Goal: Information Seeking & Learning: Learn about a topic

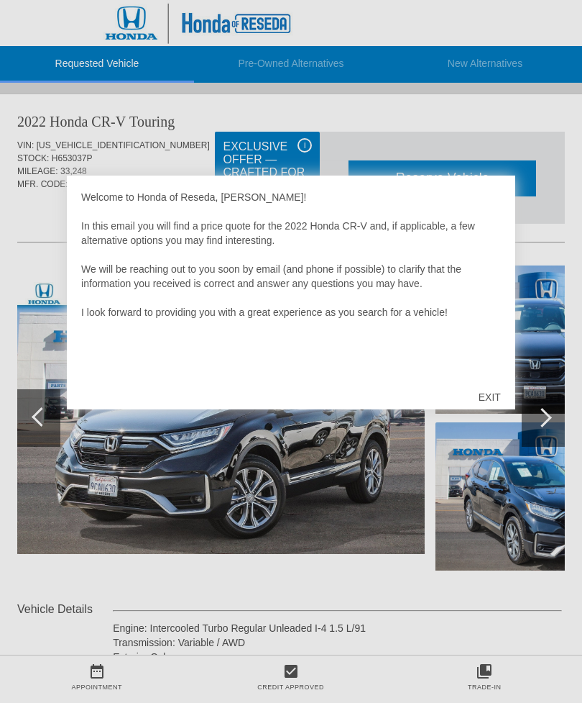
click at [495, 390] on div "EXIT" at bounding box center [490, 396] width 51 height 43
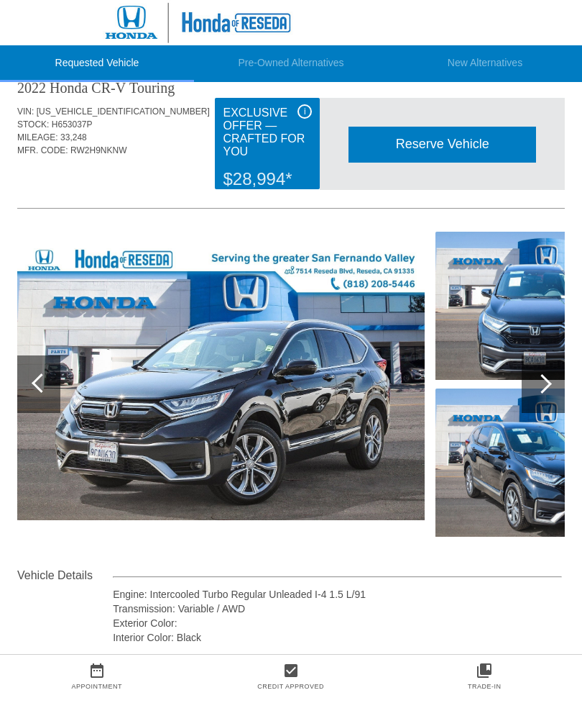
click at [539, 388] on div at bounding box center [542, 384] width 19 height 19
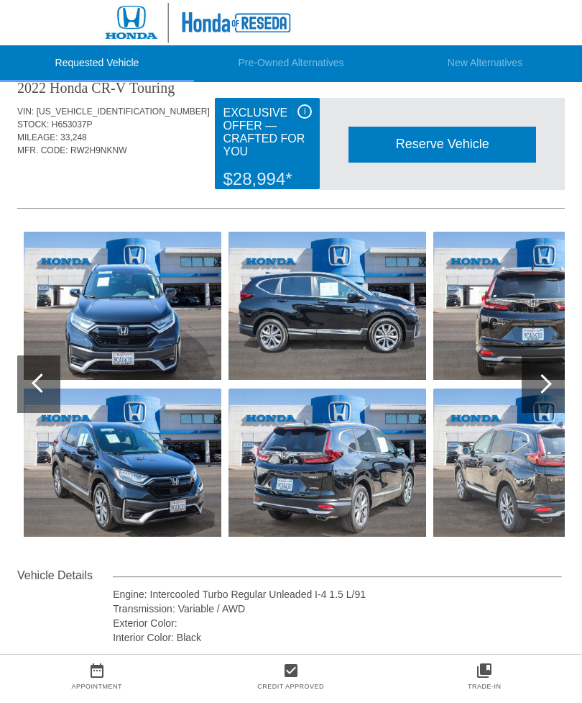
scroll to position [34, 0]
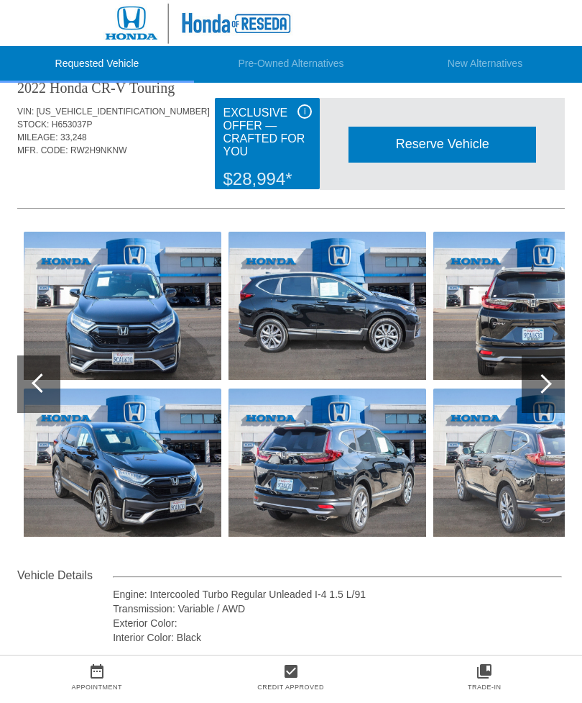
click at [536, 388] on div at bounding box center [543, 384] width 43 height 58
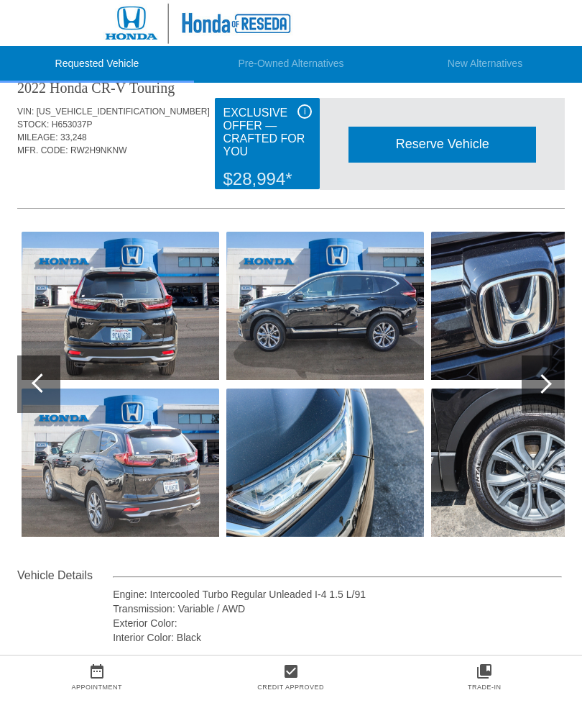
click at [47, 388] on div at bounding box center [38, 384] width 43 height 58
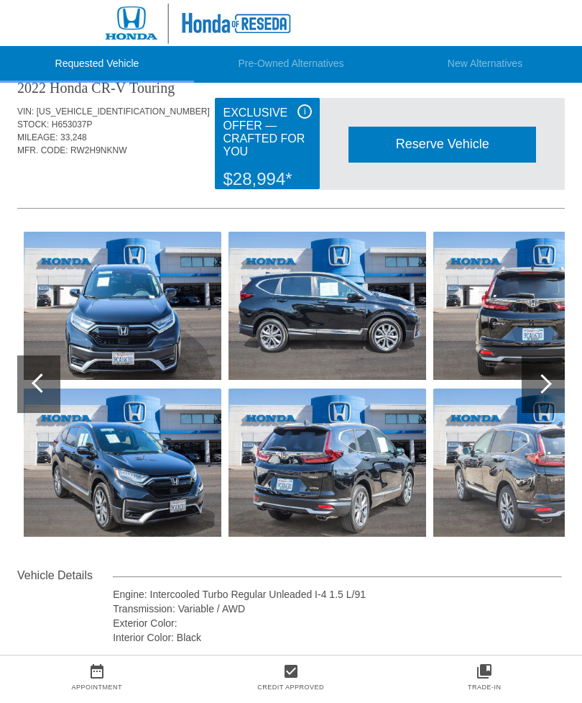
click at [40, 392] on div at bounding box center [38, 384] width 43 height 58
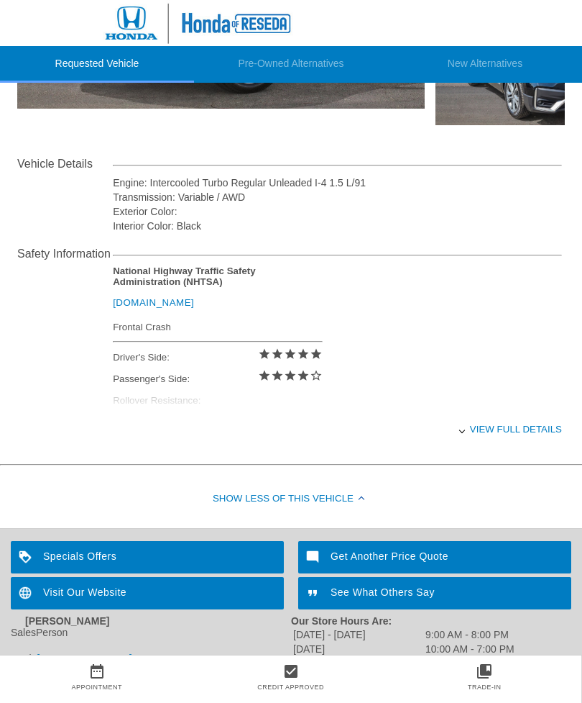
scroll to position [480, 0]
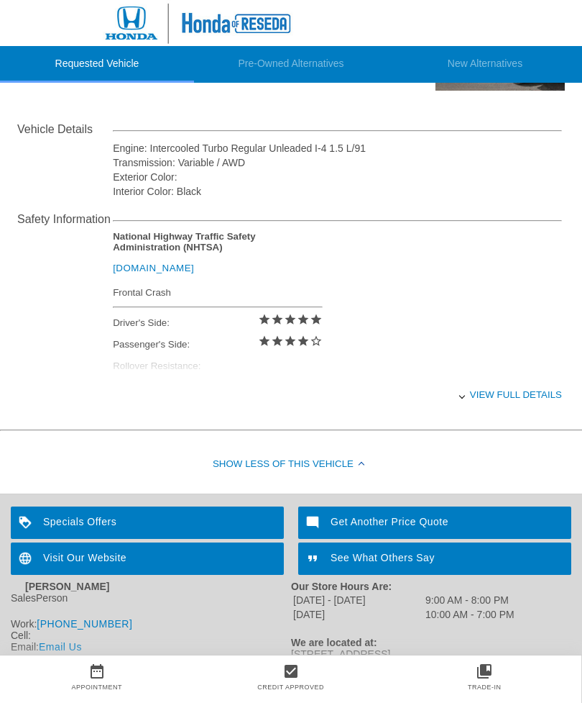
click at [65, 539] on div "Specials Offers" at bounding box center [147, 522] width 273 height 32
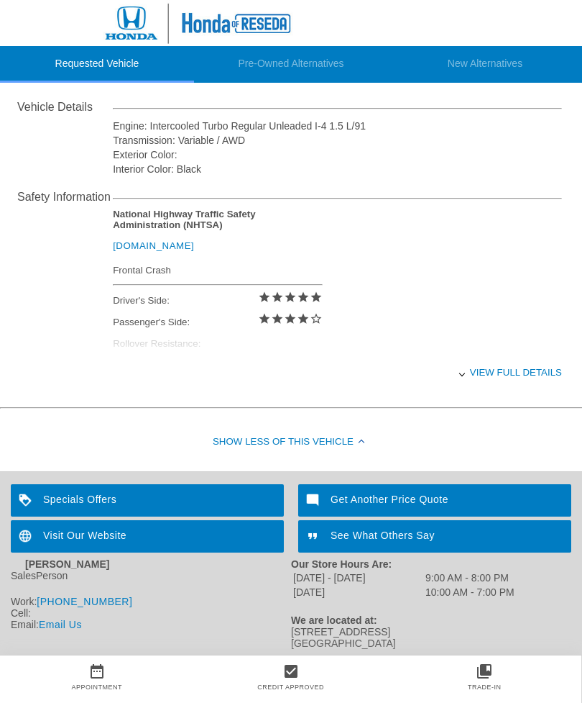
click at [496, 365] on div "View full details" at bounding box center [337, 372] width 449 height 35
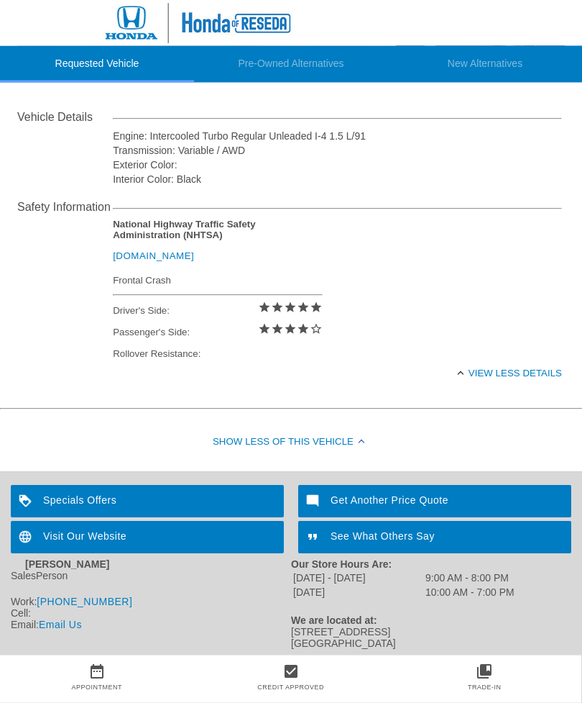
scroll to position [477, 0]
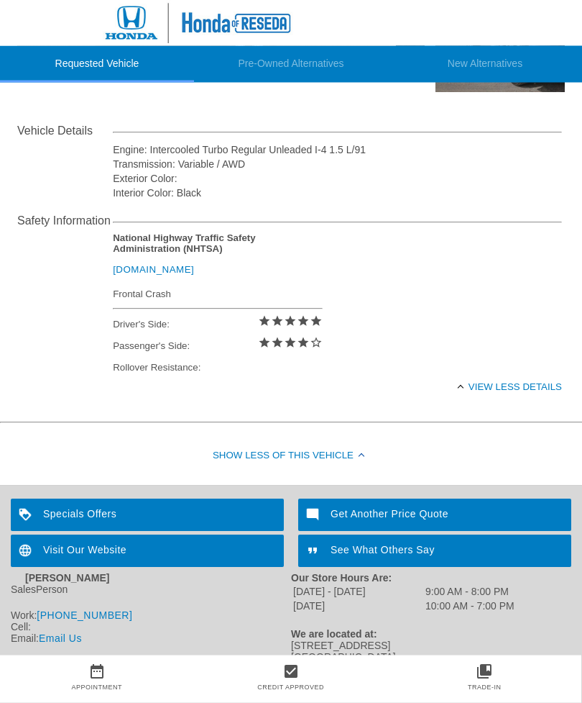
click at [490, 390] on div "View less details" at bounding box center [337, 387] width 449 height 35
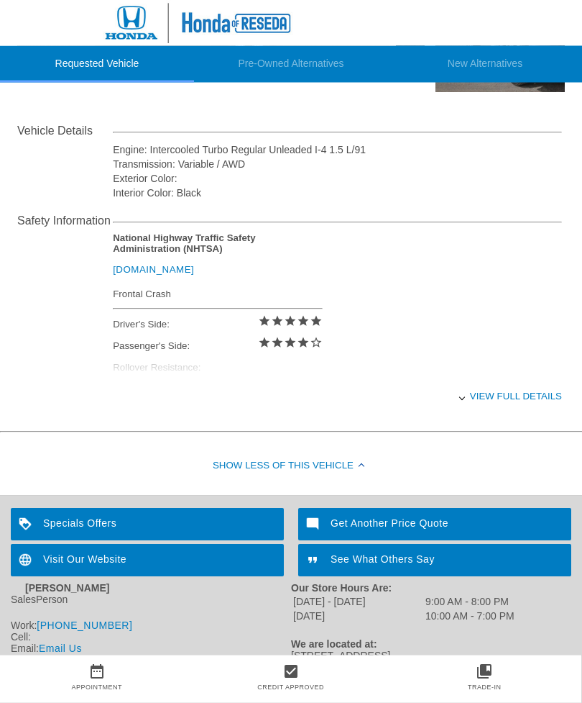
scroll to position [478, 0]
click at [476, 406] on div "View full details" at bounding box center [337, 395] width 449 height 35
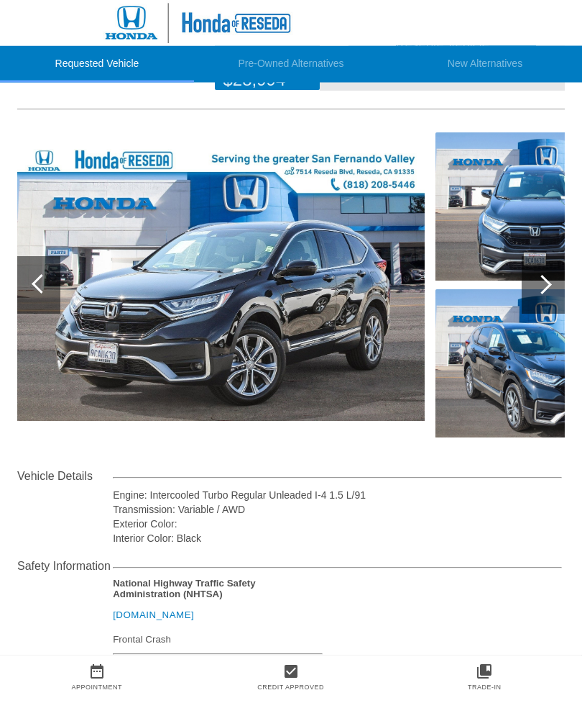
scroll to position [122, 0]
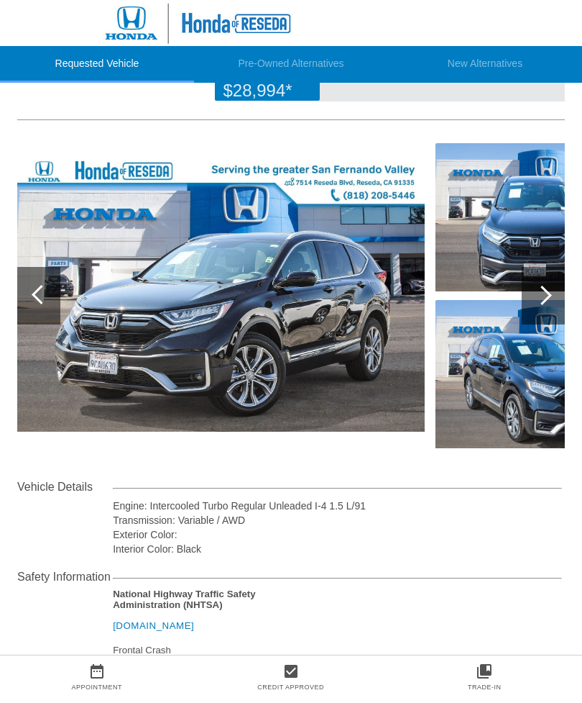
click at [545, 301] on div at bounding box center [542, 294] width 19 height 19
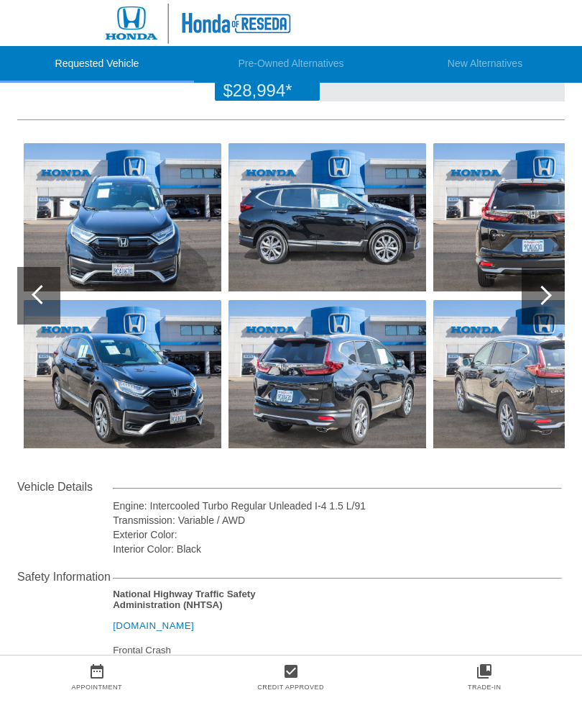
click at [544, 301] on div at bounding box center [542, 294] width 19 height 19
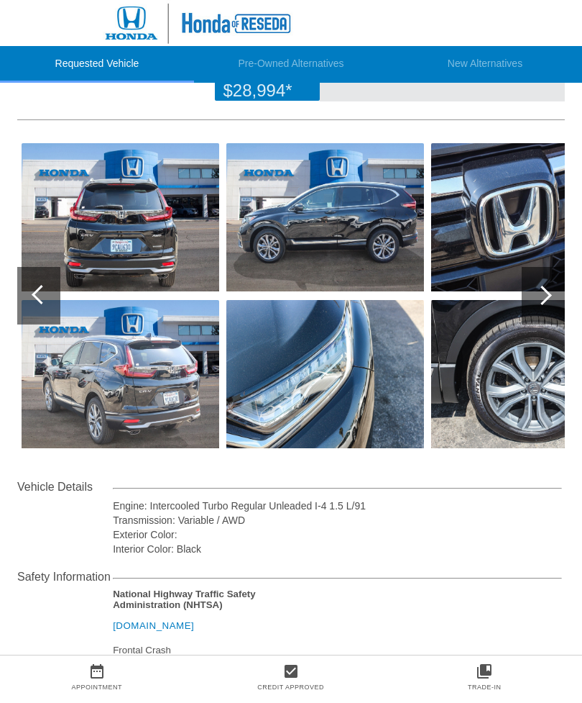
click at [537, 301] on div at bounding box center [543, 296] width 43 height 58
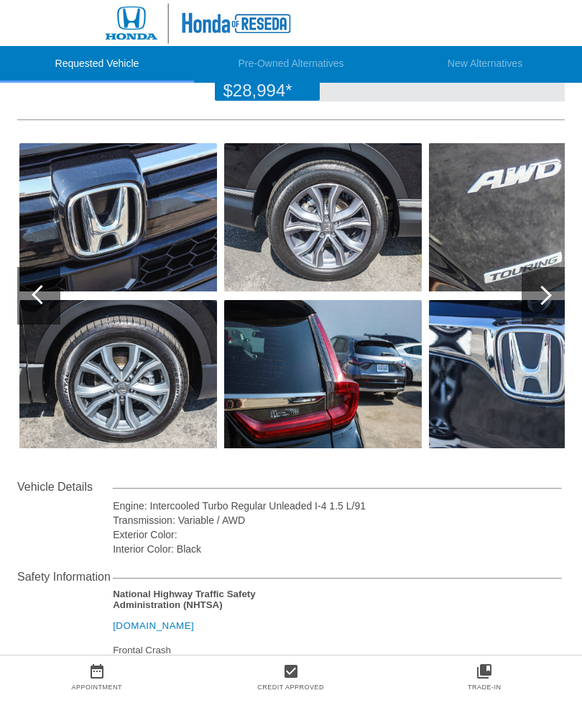
click at [536, 301] on div at bounding box center [543, 296] width 43 height 58
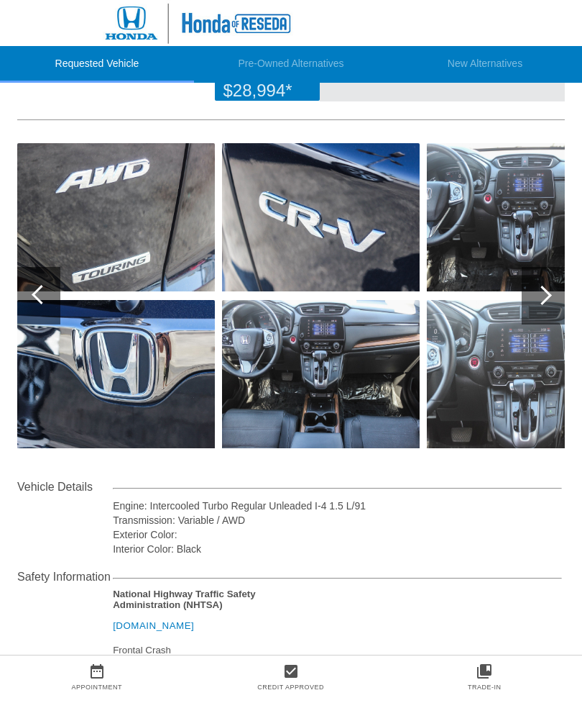
click at [534, 303] on div at bounding box center [543, 296] width 43 height 58
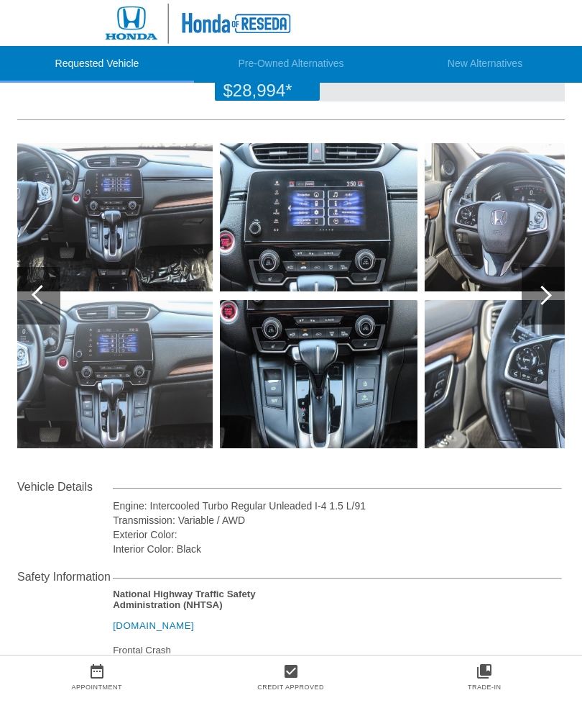
click at [547, 300] on div at bounding box center [542, 294] width 19 height 19
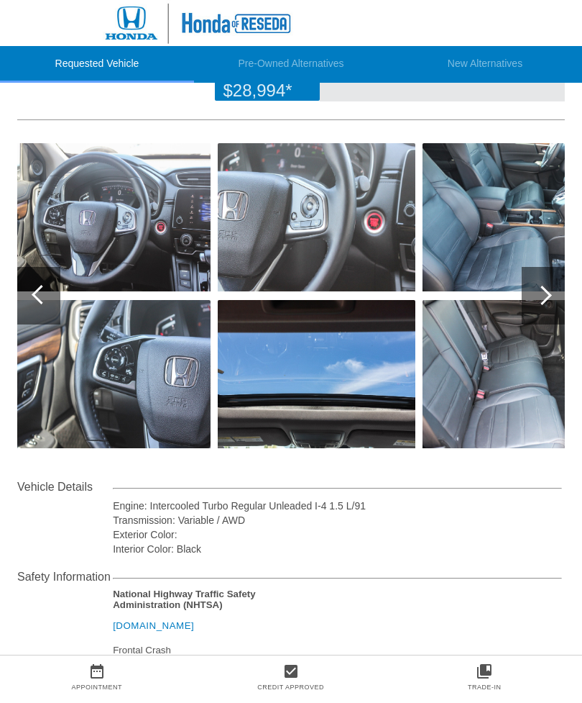
click at [546, 296] on div at bounding box center [542, 294] width 19 height 19
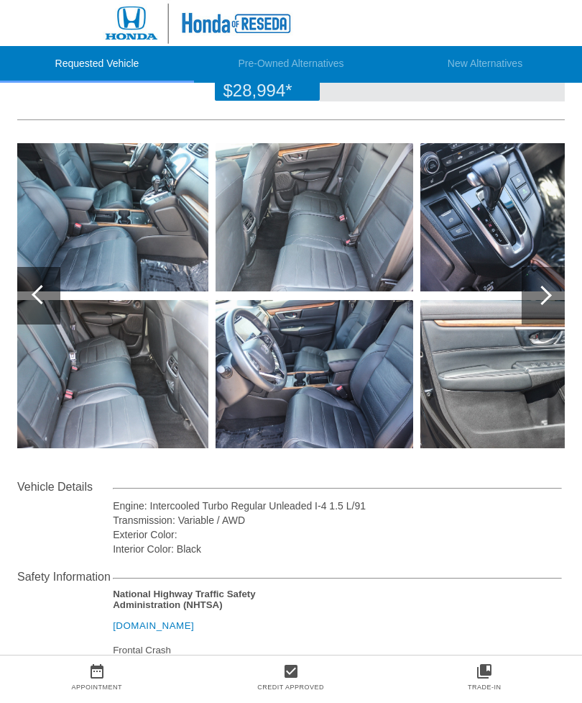
click at [539, 301] on div at bounding box center [542, 294] width 19 height 19
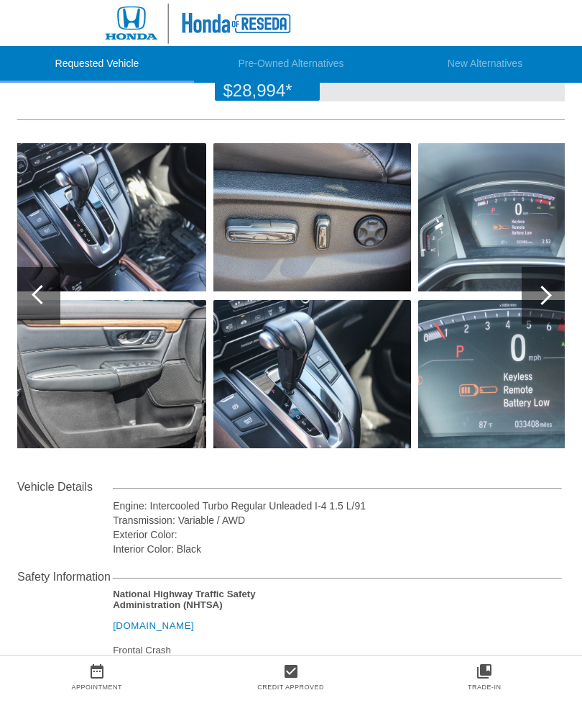
click at [543, 301] on div at bounding box center [542, 294] width 19 height 19
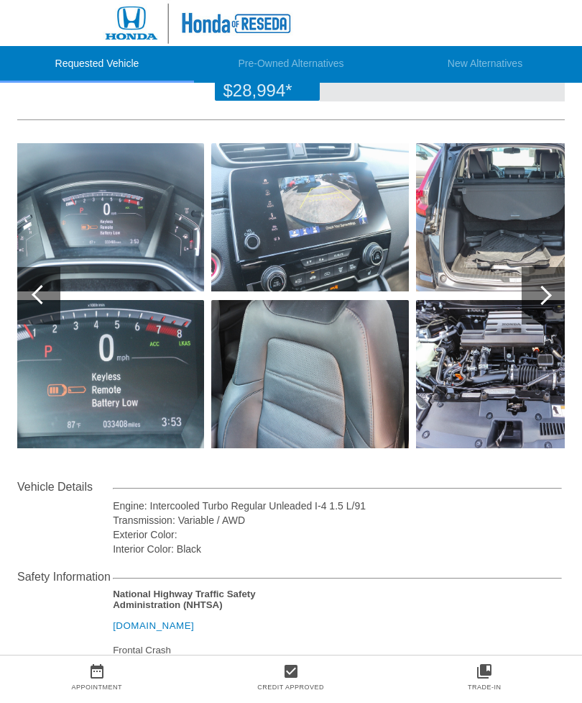
click at [541, 302] on div at bounding box center [542, 294] width 19 height 19
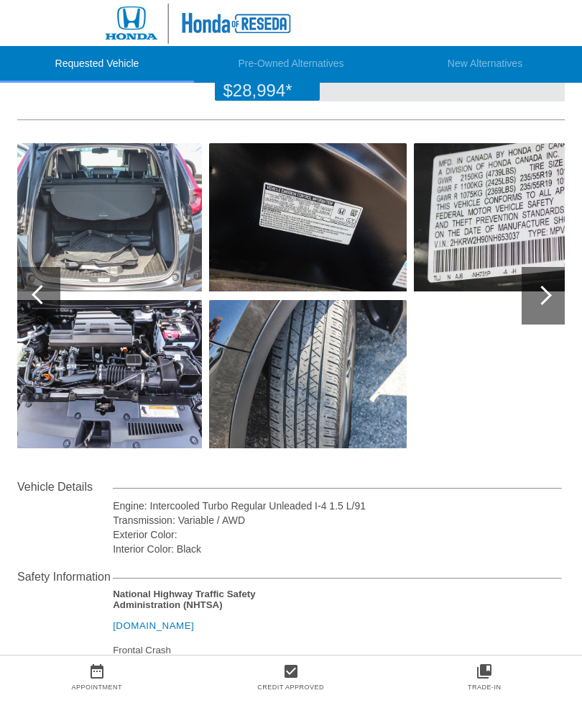
click at [546, 306] on div at bounding box center [543, 296] width 43 height 58
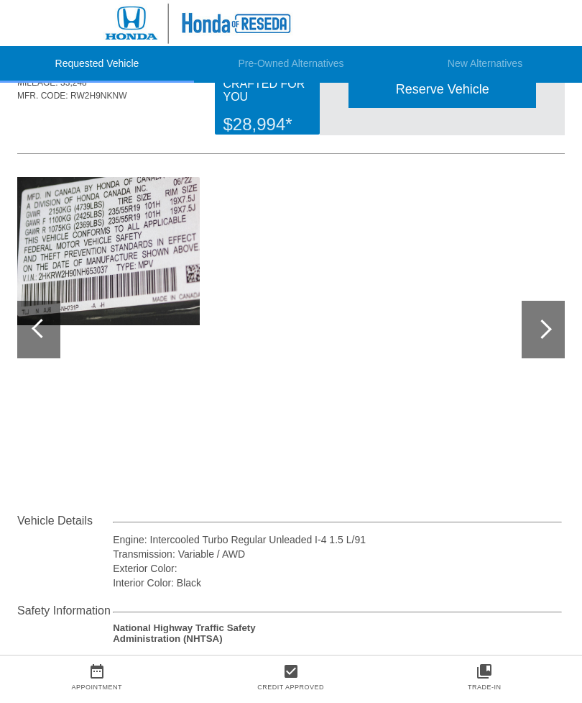
scroll to position [0, 0]
